Goal: Information Seeking & Learning: Learn about a topic

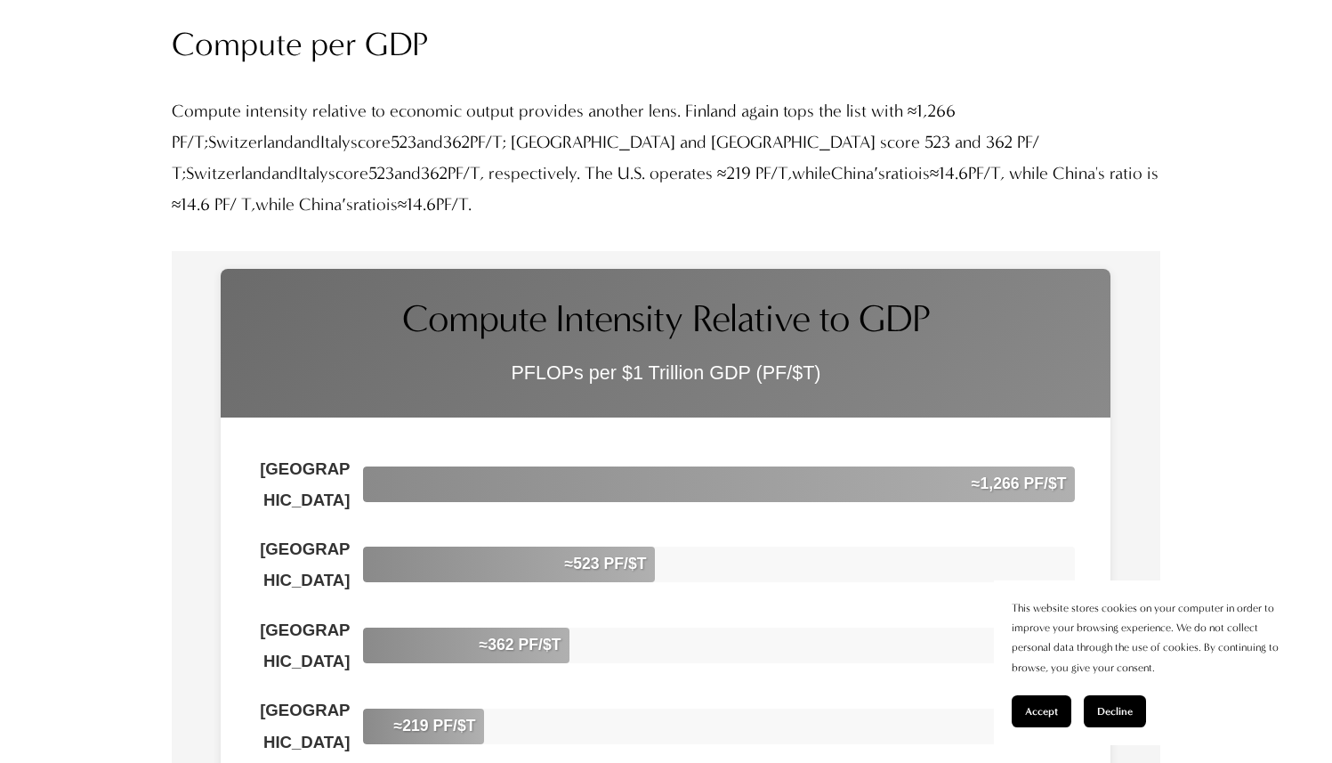
scroll to position [9112, 0]
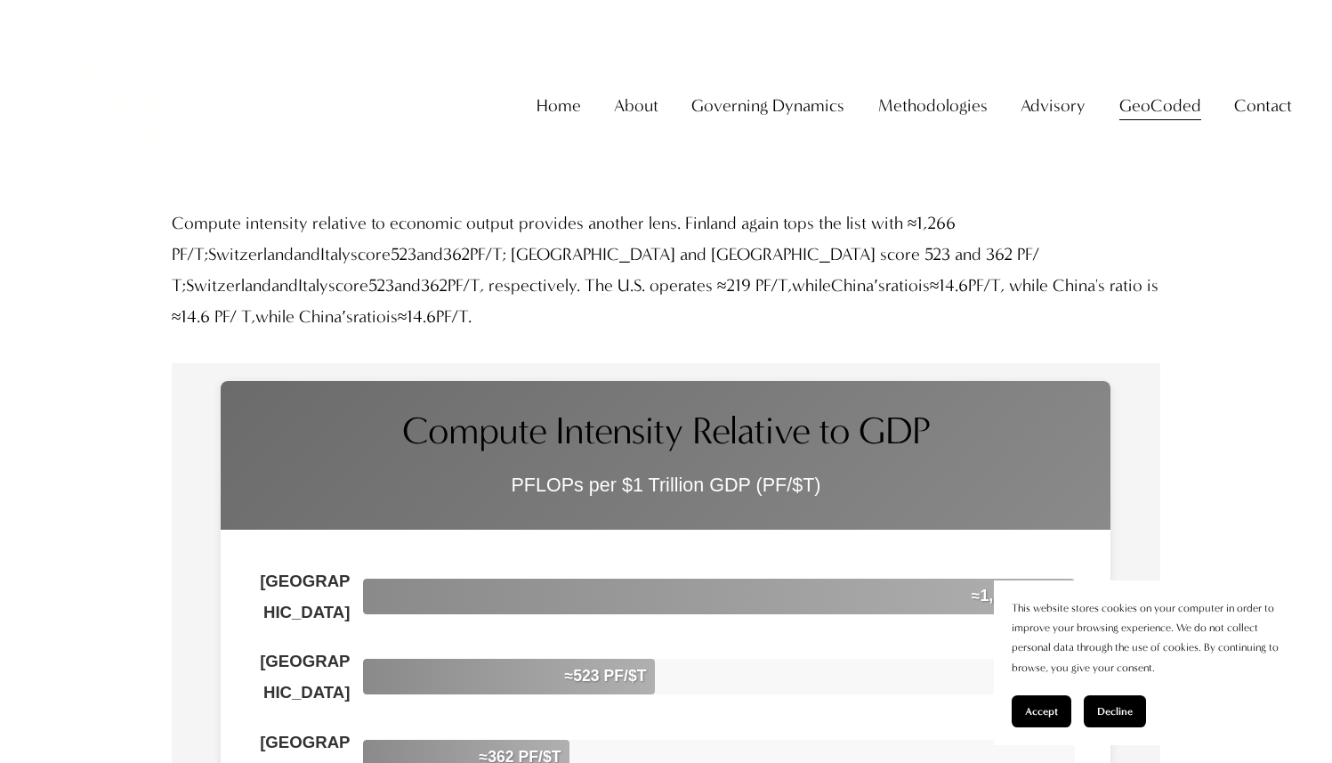
click at [1038, 713] on span "Accept" at bounding box center [1041, 711] width 33 height 12
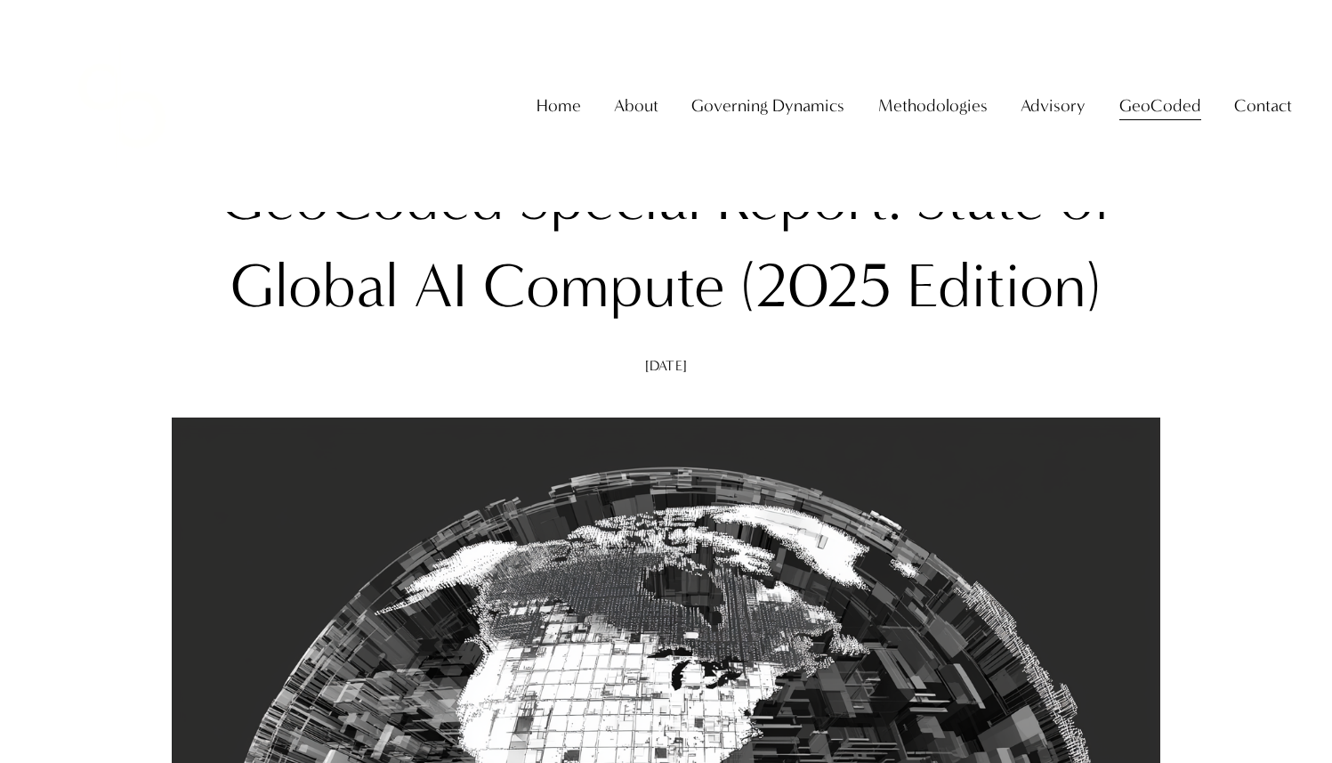
scroll to position [0, 0]
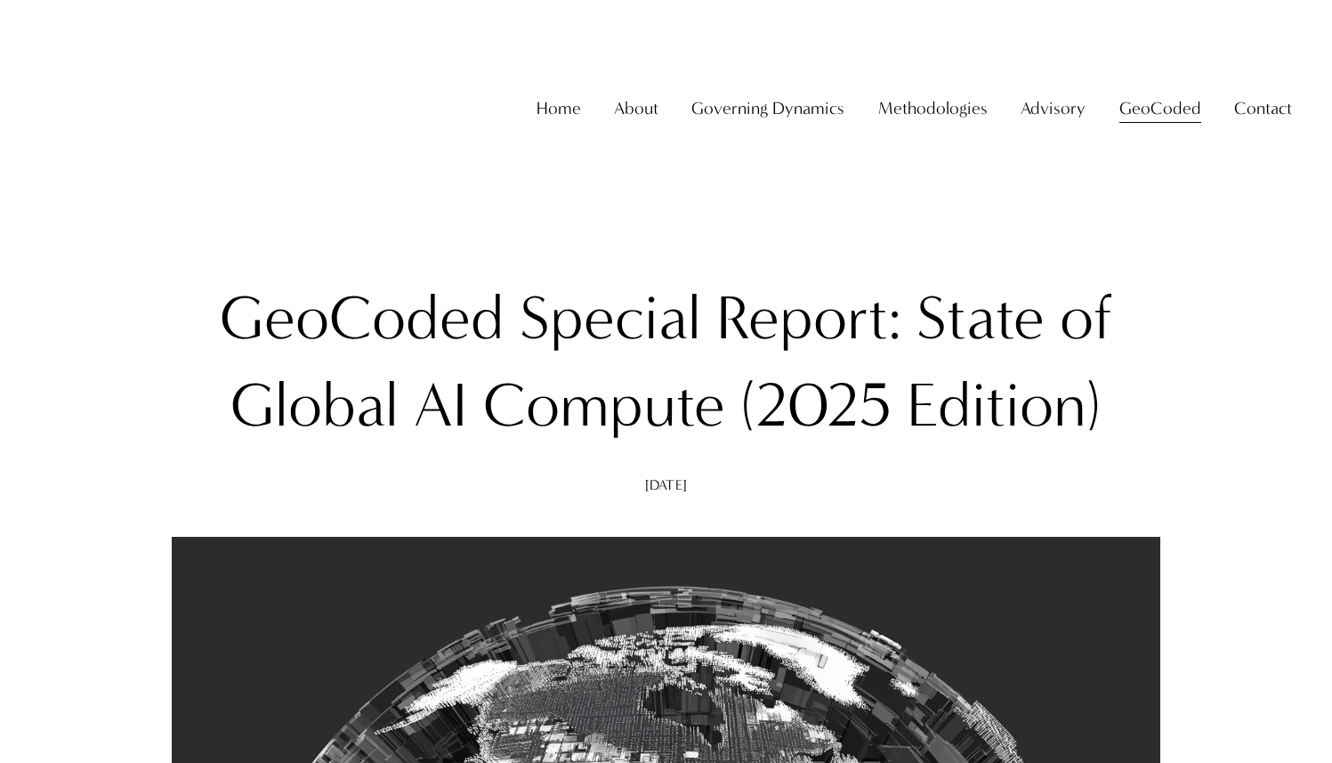
click at [683, 366] on h1 "GeoCoded Special Report: State of Global AI Compute (2025 Edition)" at bounding box center [666, 362] width 989 height 174
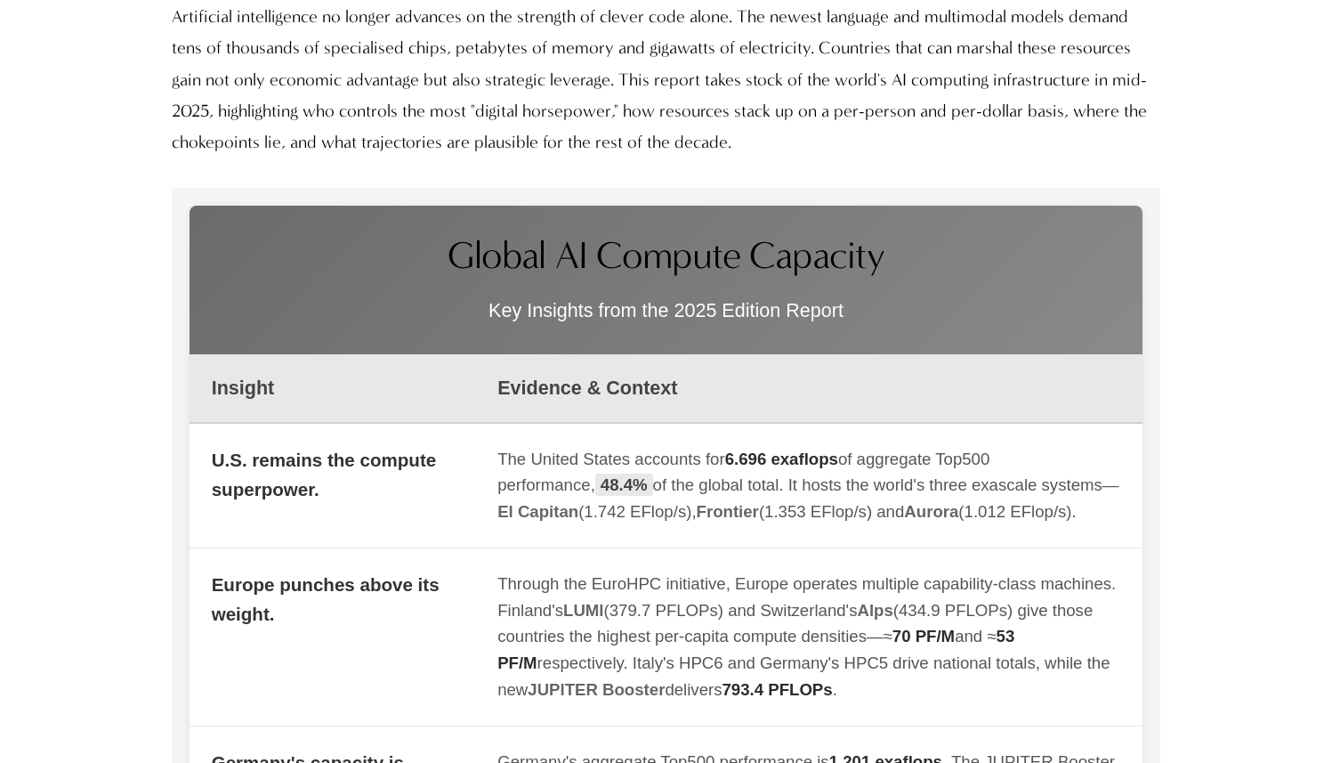
scroll to position [1627, 0]
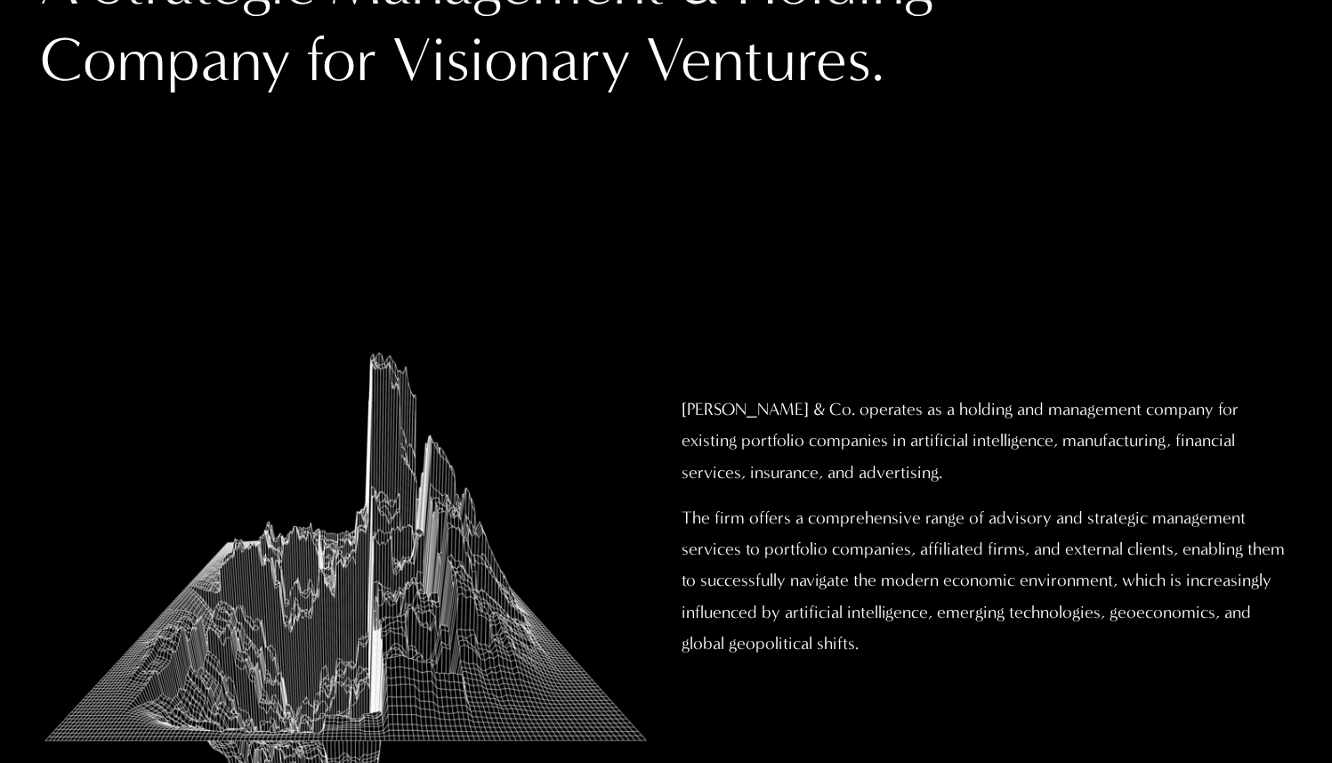
scroll to position [561, 0]
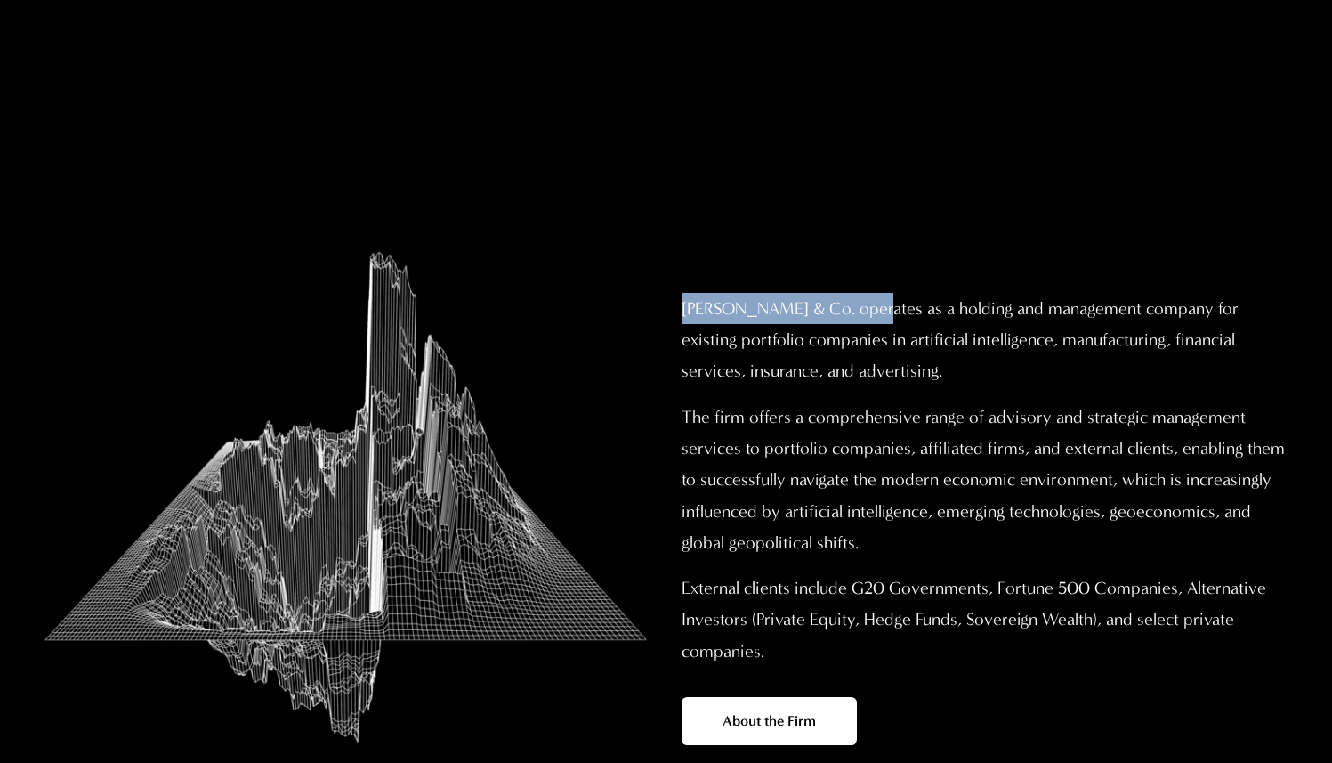
drag, startPoint x: 682, startPoint y: 310, endPoint x: 874, endPoint y: 309, distance: 191.3
click at [874, 309] on p "[PERSON_NAME] & Co. operates as a holding and management company for existing p…" at bounding box center [987, 340] width 611 height 94
copy p "[PERSON_NAME] & Co"
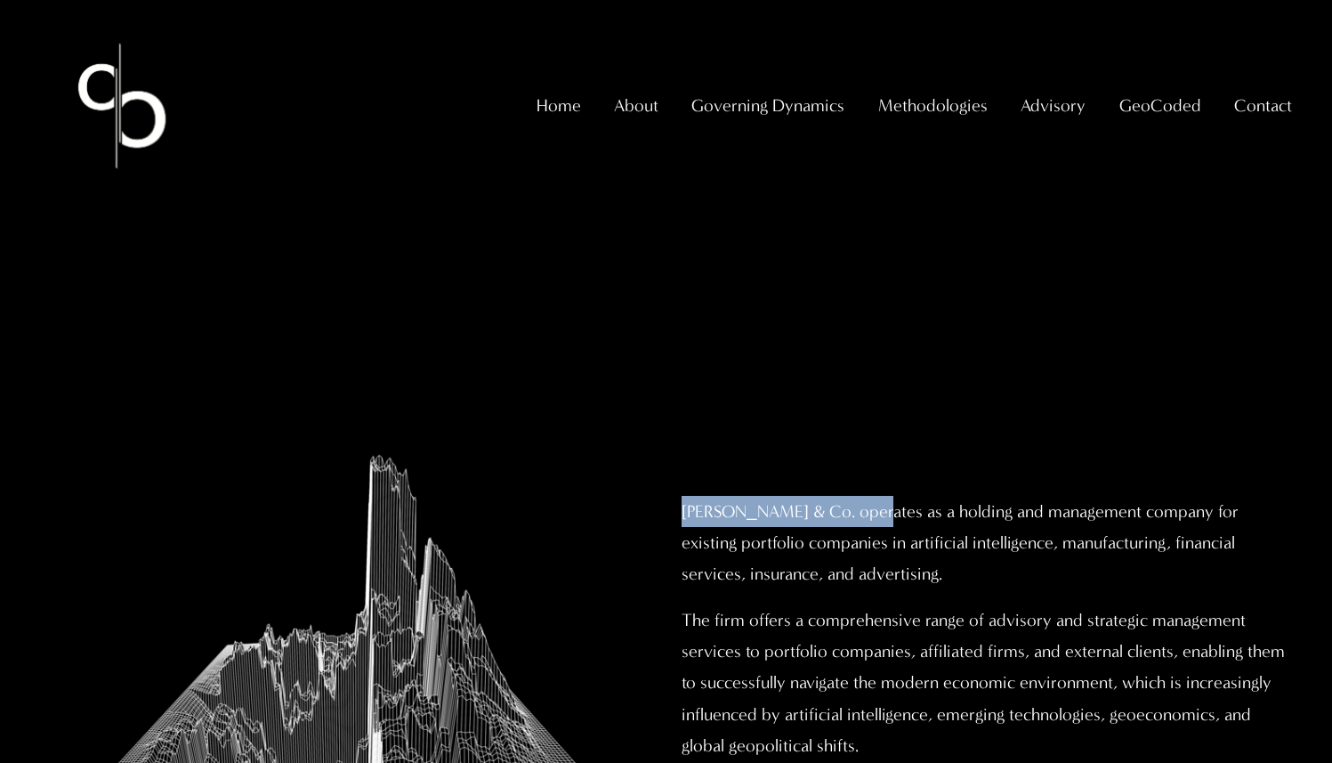
scroll to position [0, 0]
